Goal: Task Accomplishment & Management: Use online tool/utility

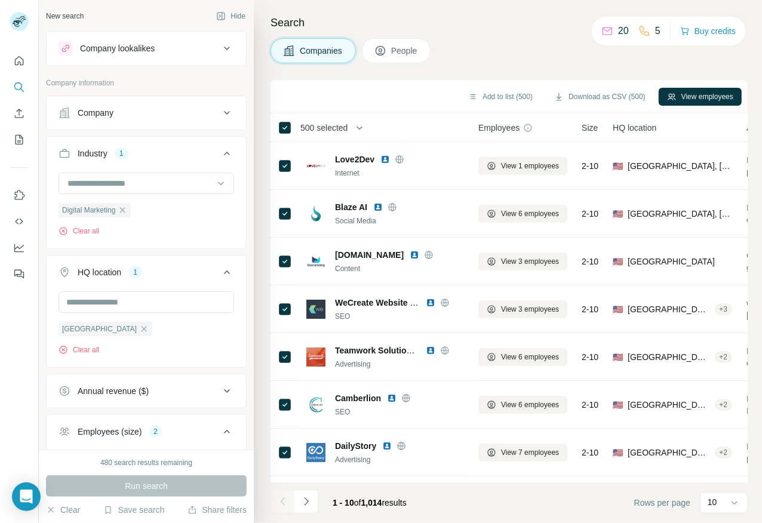
scroll to position [82, 0]
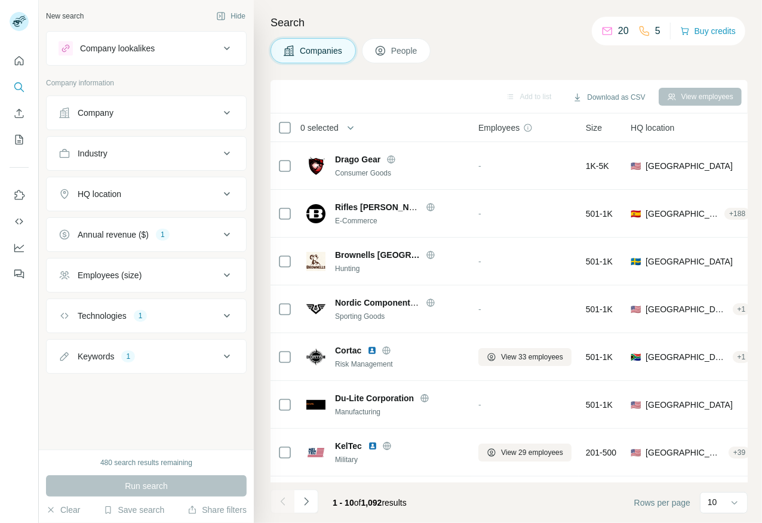
click at [149, 357] on div "Keywords 1" at bounding box center [139, 357] width 161 height 12
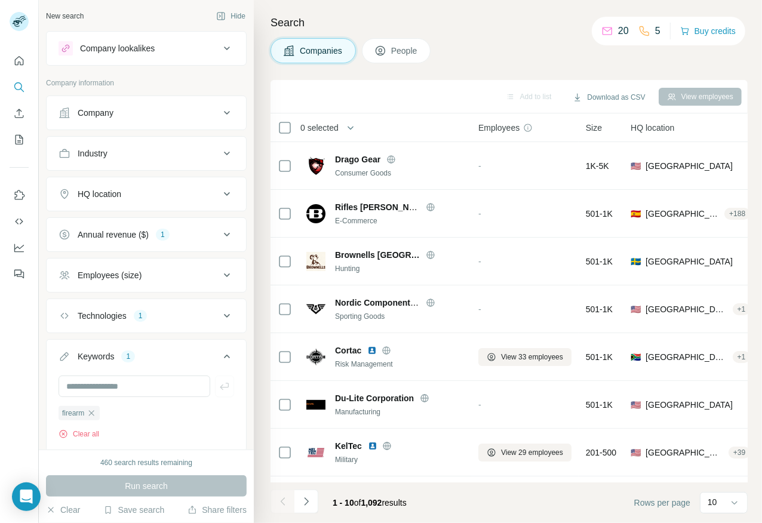
scroll to position [32, 0]
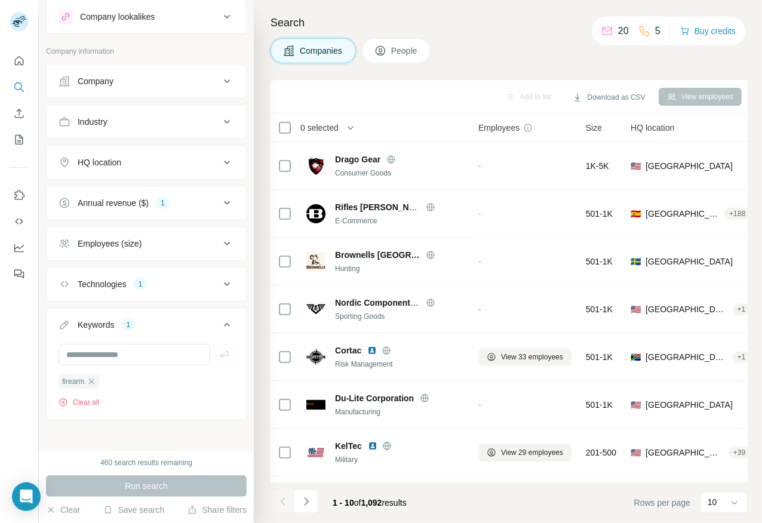
click at [149, 293] on button "Technologies 1" at bounding box center [147, 284] width 200 height 29
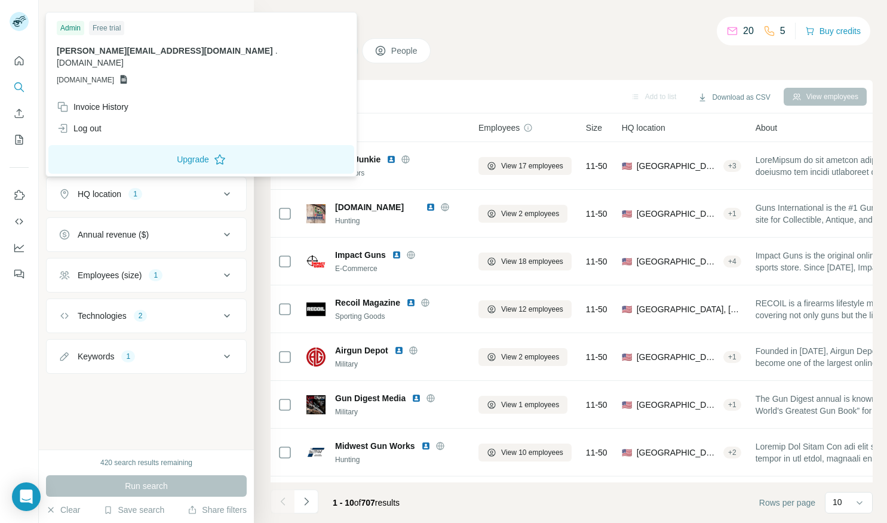
click at [28, 23] on rect at bounding box center [19, 21] width 19 height 19
click at [84, 122] on div "Log out" at bounding box center [79, 128] width 45 height 12
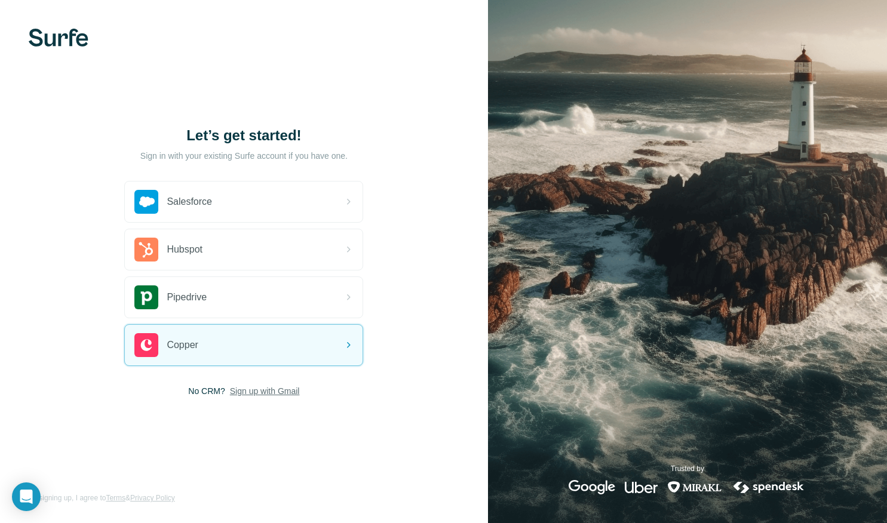
click at [247, 390] on span "Sign up with Gmail" at bounding box center [265, 391] width 70 height 12
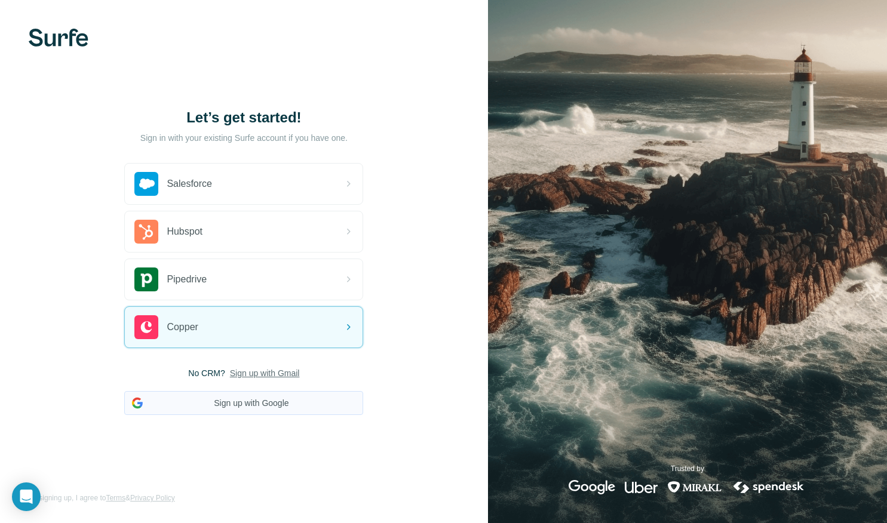
click at [263, 398] on button "Sign up with Google" at bounding box center [243, 403] width 239 height 24
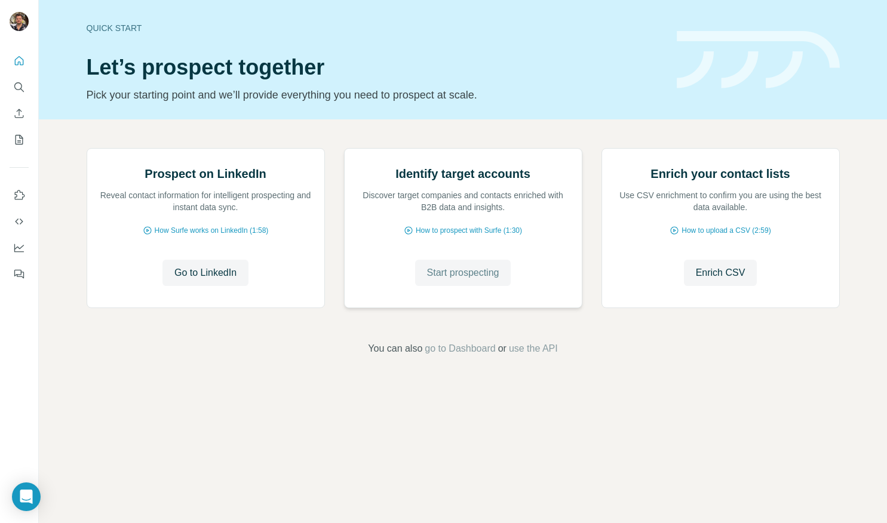
click at [442, 286] on button "Start prospecting" at bounding box center [463, 273] width 96 height 26
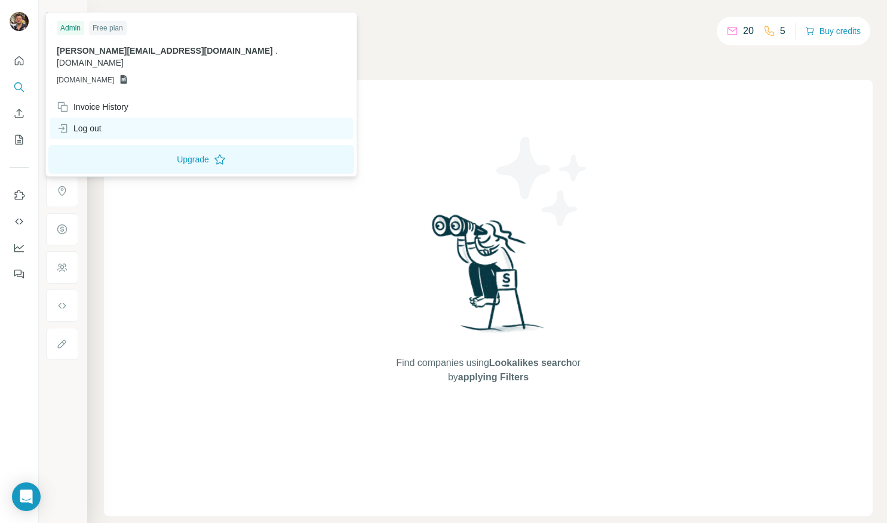
click at [120, 118] on div "Log out" at bounding box center [201, 129] width 303 height 22
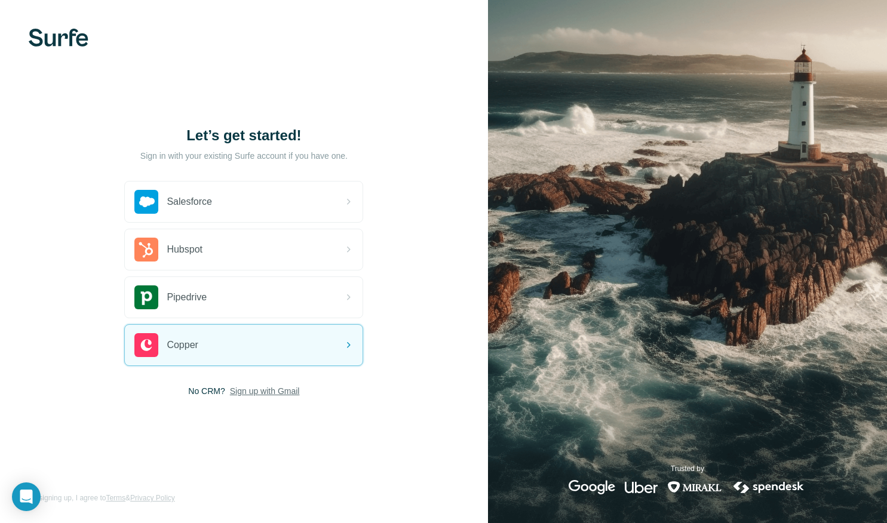
click at [242, 392] on span "Sign up with Gmail" at bounding box center [265, 391] width 70 height 12
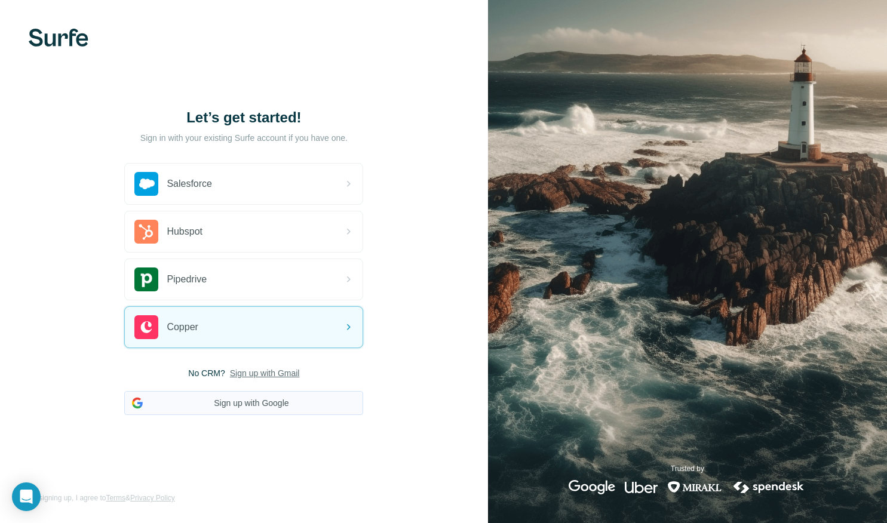
click at [290, 406] on button "Sign up with Google" at bounding box center [243, 403] width 239 height 24
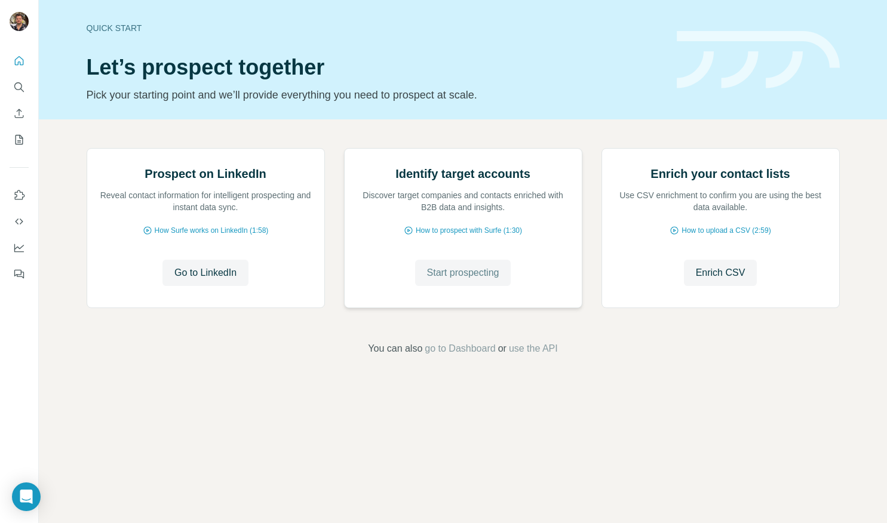
click at [428, 280] on span "Start prospecting" at bounding box center [463, 273] width 72 height 14
